Goal: Find specific page/section: Find specific page/section

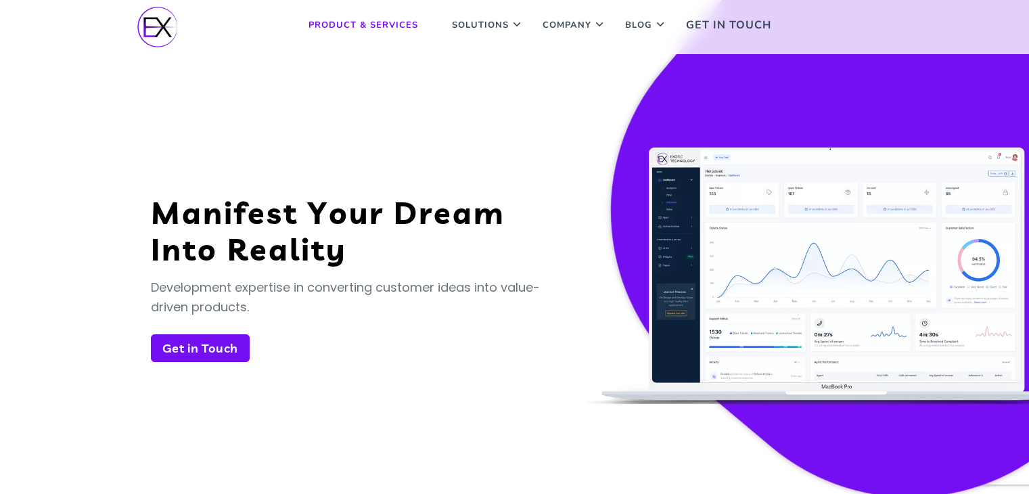
click at [395, 24] on link "Product & Services" at bounding box center [363, 25] width 130 height 50
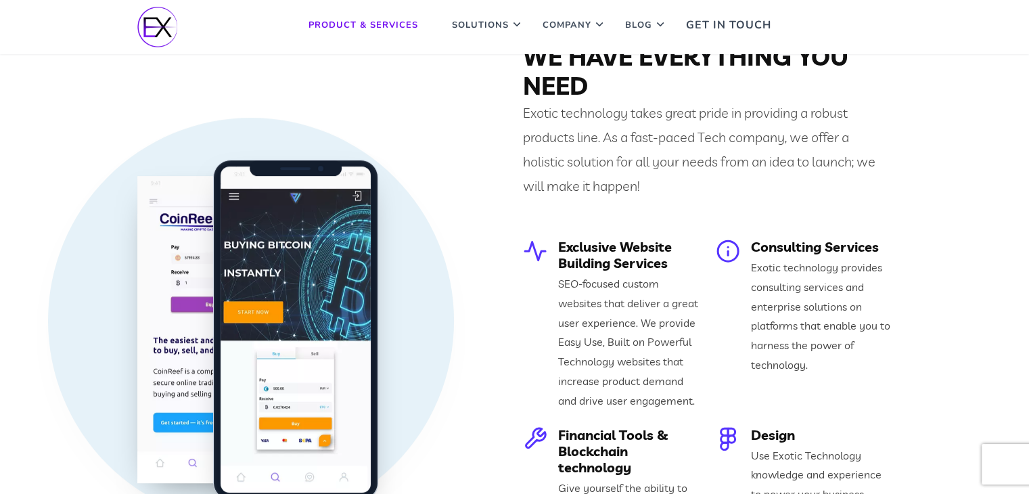
scroll to position [519, 0]
